Goal: Task Accomplishment & Management: Complete application form

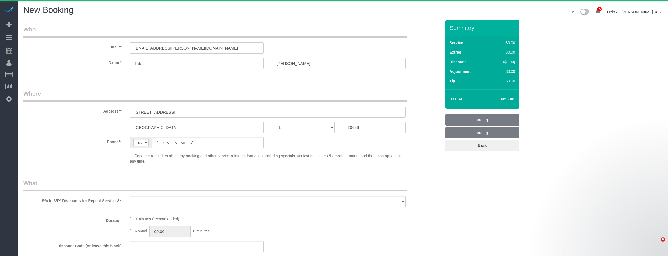
select select "IL"
select select "number:1"
select select "number:139"
select select "number:104"
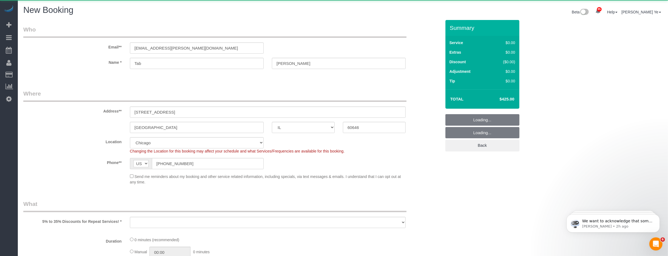
select select "object:6205"
select select "512"
select select "4"
select select "1"
select select "4"
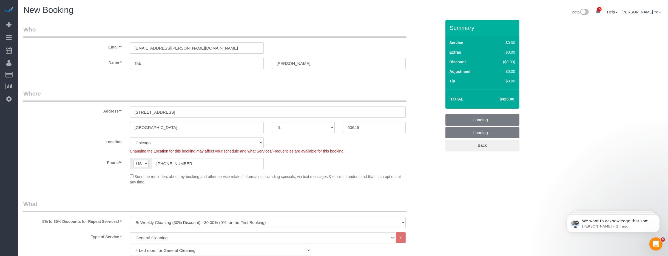
select select "object:6460"
select select "4"
select select "1"
select select "4"
select select "object:6536"
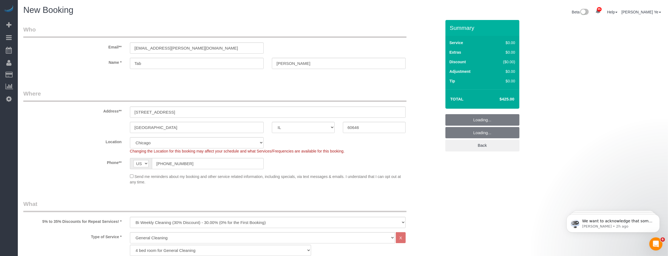
select select "4"
select select "1"
select select "4"
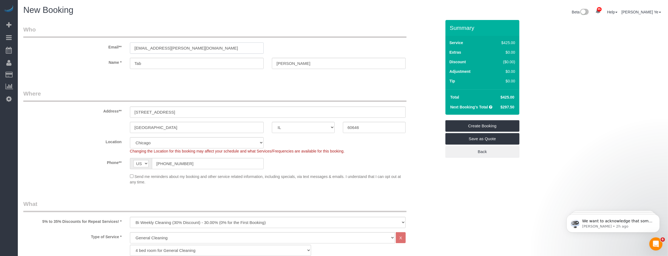
click at [186, 50] on input "[EMAIL_ADDRESS][PERSON_NAME][DOMAIN_NAME]" at bounding box center [197, 48] width 134 height 11
click at [236, 65] on input "Tab" at bounding box center [197, 63] width 134 height 11
click at [210, 113] on input "[STREET_ADDRESS]" at bounding box center [268, 112] width 276 height 11
click at [199, 166] on input "[PHONE_NUMBER]" at bounding box center [208, 163] width 112 height 11
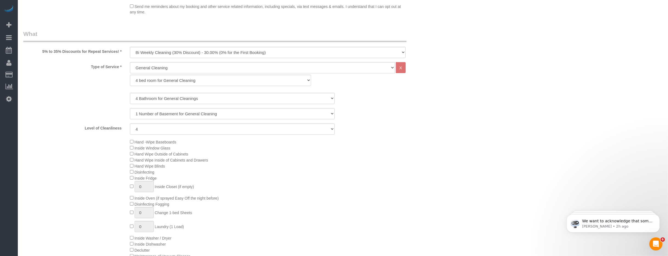
scroll to position [188, 0]
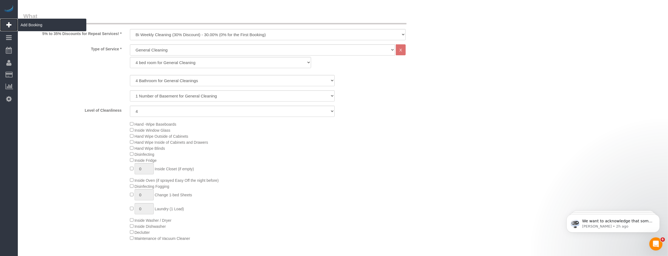
click at [36, 23] on span "Add Booking" at bounding box center [52, 25] width 69 height 13
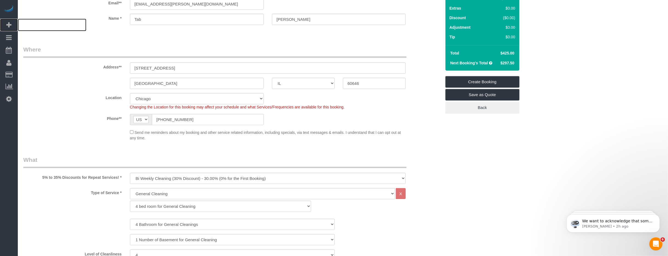
scroll to position [0, 0]
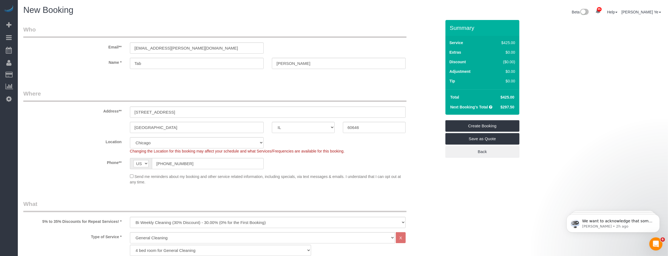
click at [423, 62] on div "Name * Tab [GEOGRAPHIC_DATA]" at bounding box center [232, 63] width 426 height 11
click at [9, 26] on icon at bounding box center [8, 25] width 5 height 7
click at [29, 26] on span "Add Booking" at bounding box center [52, 25] width 69 height 13
